Goal: Find contact information: Find contact information

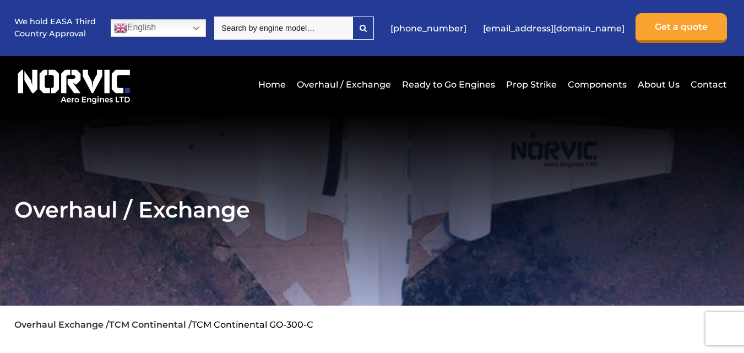
click at [211, 110] on div "Home Overhaul / Exchange Ready to Go Engines Prop Strike Components About Us Co…" at bounding box center [372, 84] width 716 height 57
click at [669, 82] on link "About Us" at bounding box center [658, 84] width 47 height 27
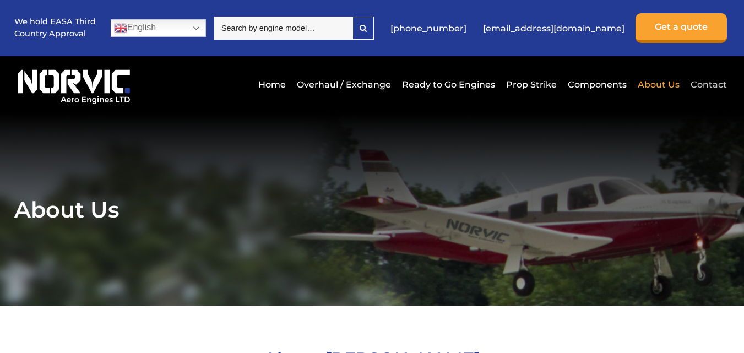
click at [700, 83] on link "Contact" at bounding box center [707, 84] width 39 height 27
click at [700, 88] on link "Contact" at bounding box center [707, 84] width 39 height 27
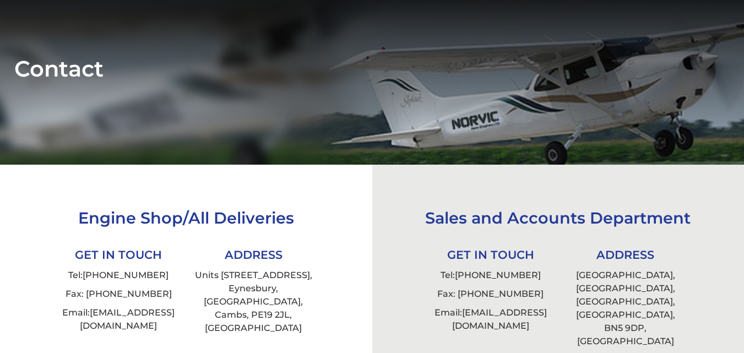
scroll to position [237, 0]
